Goal: Task Accomplishment & Management: Use online tool/utility

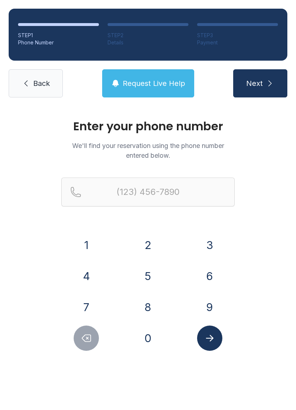
click at [86, 301] on button "7" at bounding box center [86, 306] width 25 height 25
click at [148, 336] on button "0" at bounding box center [147, 337] width 25 height 25
click at [86, 274] on button "4" at bounding box center [86, 275] width 25 height 25
click at [87, 299] on button "7" at bounding box center [86, 306] width 25 height 25
click at [195, 294] on div "1 2 3 4 5 6 7 8 9 0" at bounding box center [147, 291] width 173 height 118
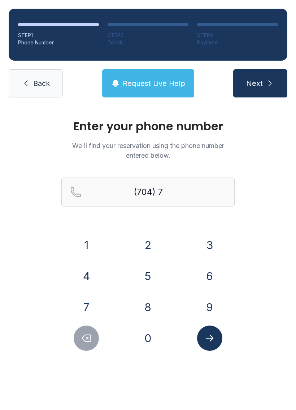
click at [79, 280] on button "4" at bounding box center [86, 275] width 25 height 25
click at [87, 339] on icon "Delete number" at bounding box center [86, 337] width 11 height 11
click at [202, 301] on button "9" at bounding box center [209, 306] width 25 height 25
click at [88, 277] on button "4" at bounding box center [86, 275] width 25 height 25
click at [148, 242] on button "2" at bounding box center [147, 244] width 25 height 25
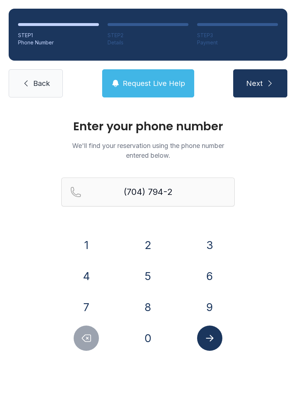
click at [200, 300] on button "9" at bounding box center [209, 306] width 25 height 25
click at [145, 275] on button "5" at bounding box center [147, 275] width 25 height 25
click at [203, 297] on button "9" at bounding box center [209, 306] width 25 height 25
type input "[PHONE_NUMBER]"
click at [211, 335] on icon "Submit lookup form" at bounding box center [210, 338] width 8 height 6
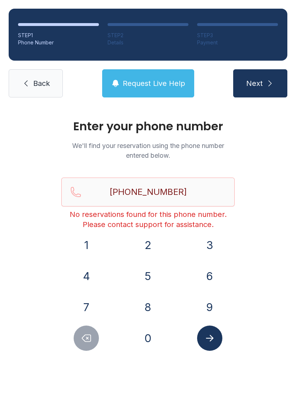
click at [32, 72] on link "Back" at bounding box center [36, 83] width 54 height 28
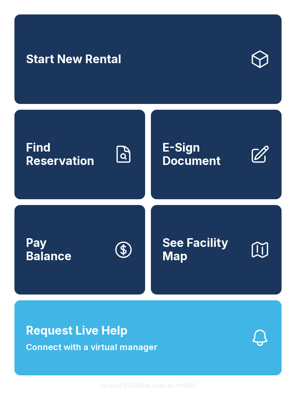
click at [62, 353] on span "Connect with a virtual manager" at bounding box center [91, 346] width 131 height 13
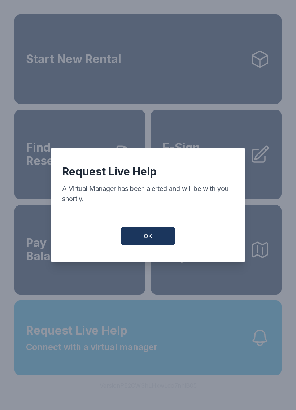
click at [142, 245] on button "OK" at bounding box center [148, 236] width 54 height 18
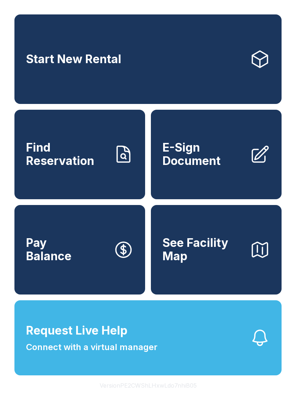
click at [50, 66] on span "Start New Rental" at bounding box center [73, 59] width 95 height 13
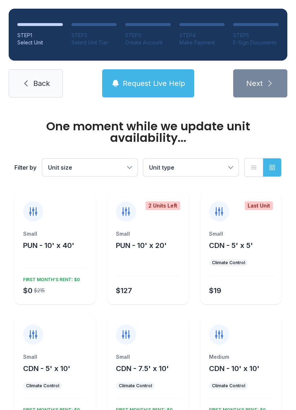
click at [40, 76] on link "Back" at bounding box center [36, 83] width 54 height 28
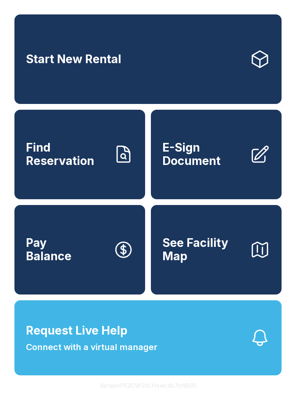
click at [111, 339] on span "Request Live Help" at bounding box center [76, 330] width 101 height 17
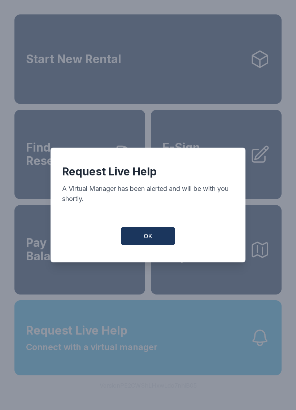
click at [138, 235] on button "OK" at bounding box center [148, 236] width 54 height 18
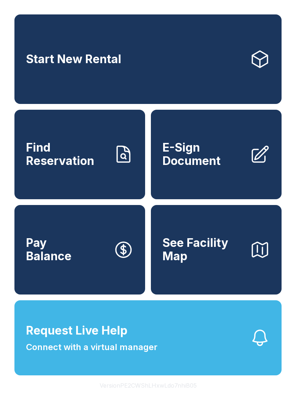
click at [124, 339] on span "Request Live Help" at bounding box center [76, 330] width 101 height 17
click at [148, 348] on span "Request Live Help Connect with a virtual manager" at bounding box center [91, 338] width 131 height 32
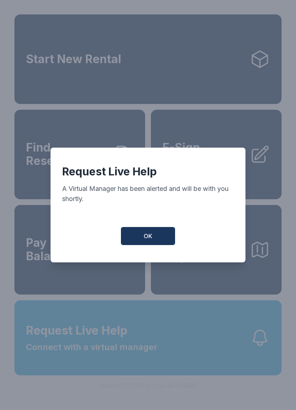
click at [145, 235] on span "OK" at bounding box center [148, 236] width 9 height 9
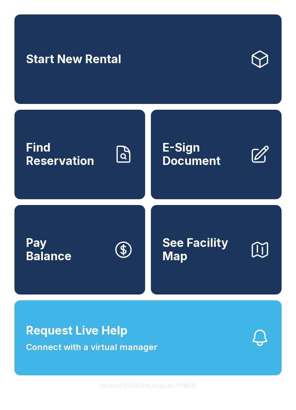
click at [120, 353] on span "Connect with a virtual manager" at bounding box center [91, 346] width 131 height 13
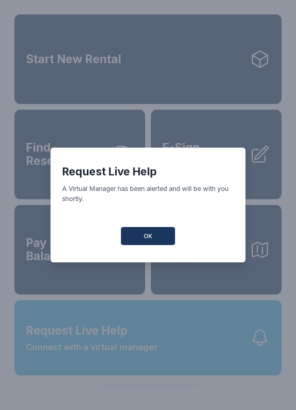
click at [139, 237] on button "OK" at bounding box center [148, 236] width 54 height 18
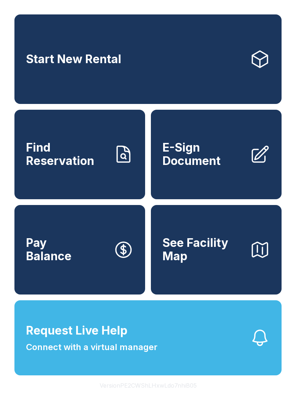
click at [85, 326] on button "Request Live Help Connect with a virtual manager" at bounding box center [147, 337] width 267 height 75
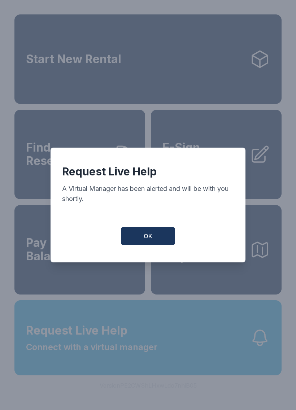
click at [141, 238] on button "OK" at bounding box center [148, 236] width 54 height 18
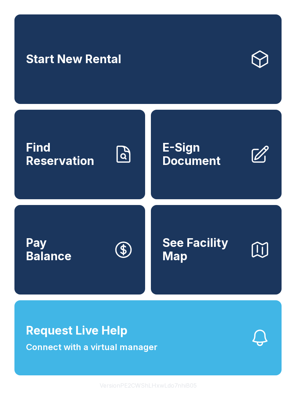
click at [86, 82] on link "Start New Rental" at bounding box center [147, 58] width 267 height 89
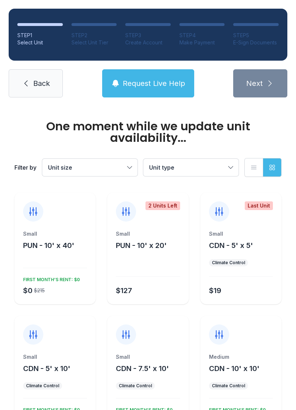
click at [140, 78] on button "Request Live Help" at bounding box center [148, 83] width 92 height 28
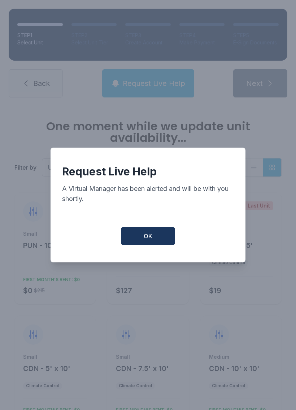
click at [143, 239] on button "OK" at bounding box center [148, 236] width 54 height 18
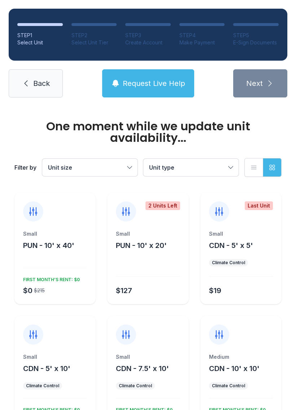
click at [30, 72] on link "Back" at bounding box center [36, 83] width 54 height 28
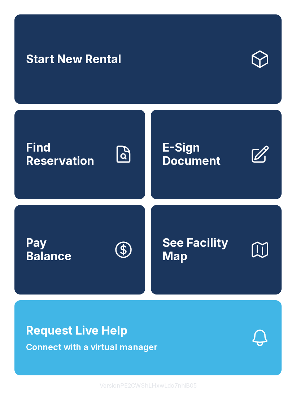
click at [86, 164] on span "Find Reservation" at bounding box center [66, 154] width 81 height 26
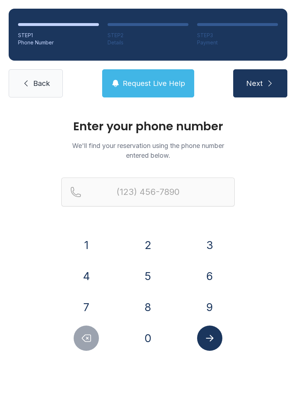
click at [259, 76] on button "Next" at bounding box center [260, 83] width 54 height 28
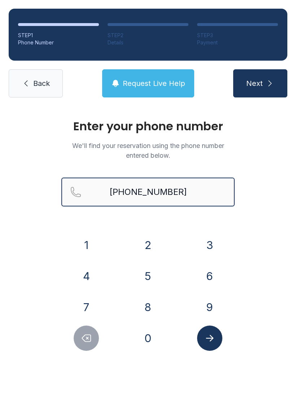
type input "[PHONE_NUMBER]"
click at [260, 83] on button "Next" at bounding box center [260, 83] width 54 height 28
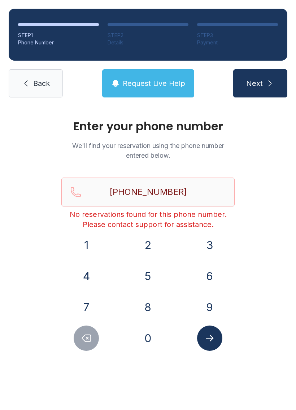
click at [19, 80] on link "Back" at bounding box center [36, 83] width 54 height 28
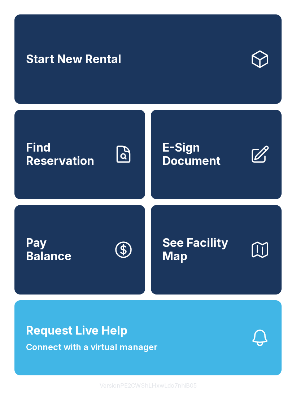
click at [53, 353] on span "Connect with a virtual manager" at bounding box center [91, 346] width 131 height 13
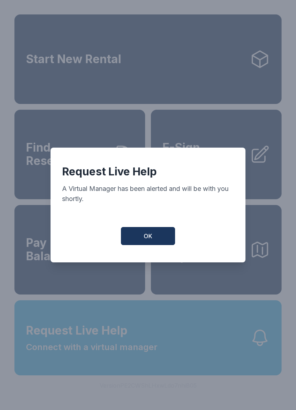
click at [132, 239] on button "OK" at bounding box center [148, 236] width 54 height 18
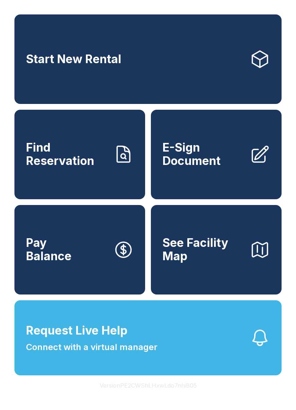
click at [224, 157] on span "E-Sign Document" at bounding box center [202, 154] width 81 height 26
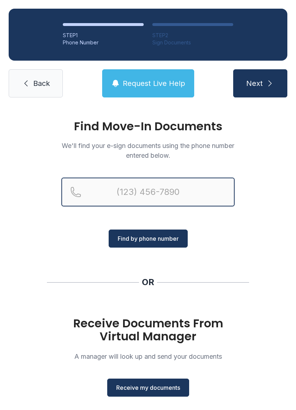
click at [103, 181] on input "Reservation phone number" at bounding box center [147, 191] width 173 height 29
type input "[PHONE_NUMBER]"
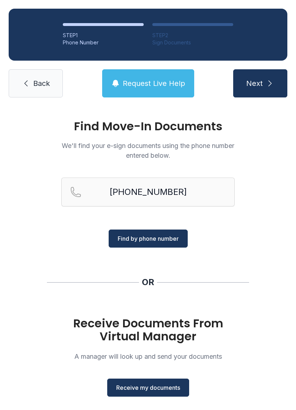
click at [144, 240] on span "Find by phone number" at bounding box center [148, 238] width 61 height 9
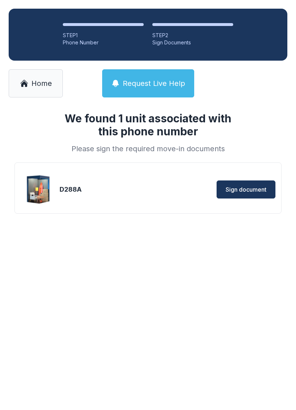
click at [231, 188] on span "Sign document" at bounding box center [245, 189] width 41 height 9
click at [84, 190] on div "D288A" at bounding box center [103, 189] width 87 height 10
click at [261, 181] on button "Sign document" at bounding box center [245, 189] width 59 height 18
click at [37, 87] on span "Home" at bounding box center [41, 83] width 21 height 10
